Goal: Find specific page/section: Find specific page/section

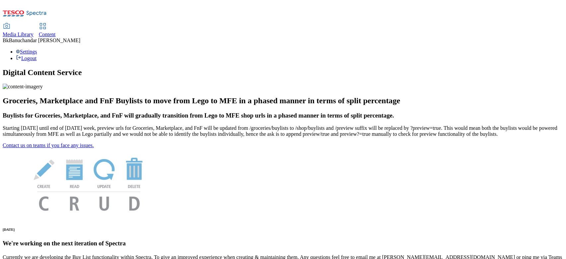
click at [34, 32] on span "Media Library" at bounding box center [18, 35] width 31 height 6
